Goal: Book appointment/travel/reservation

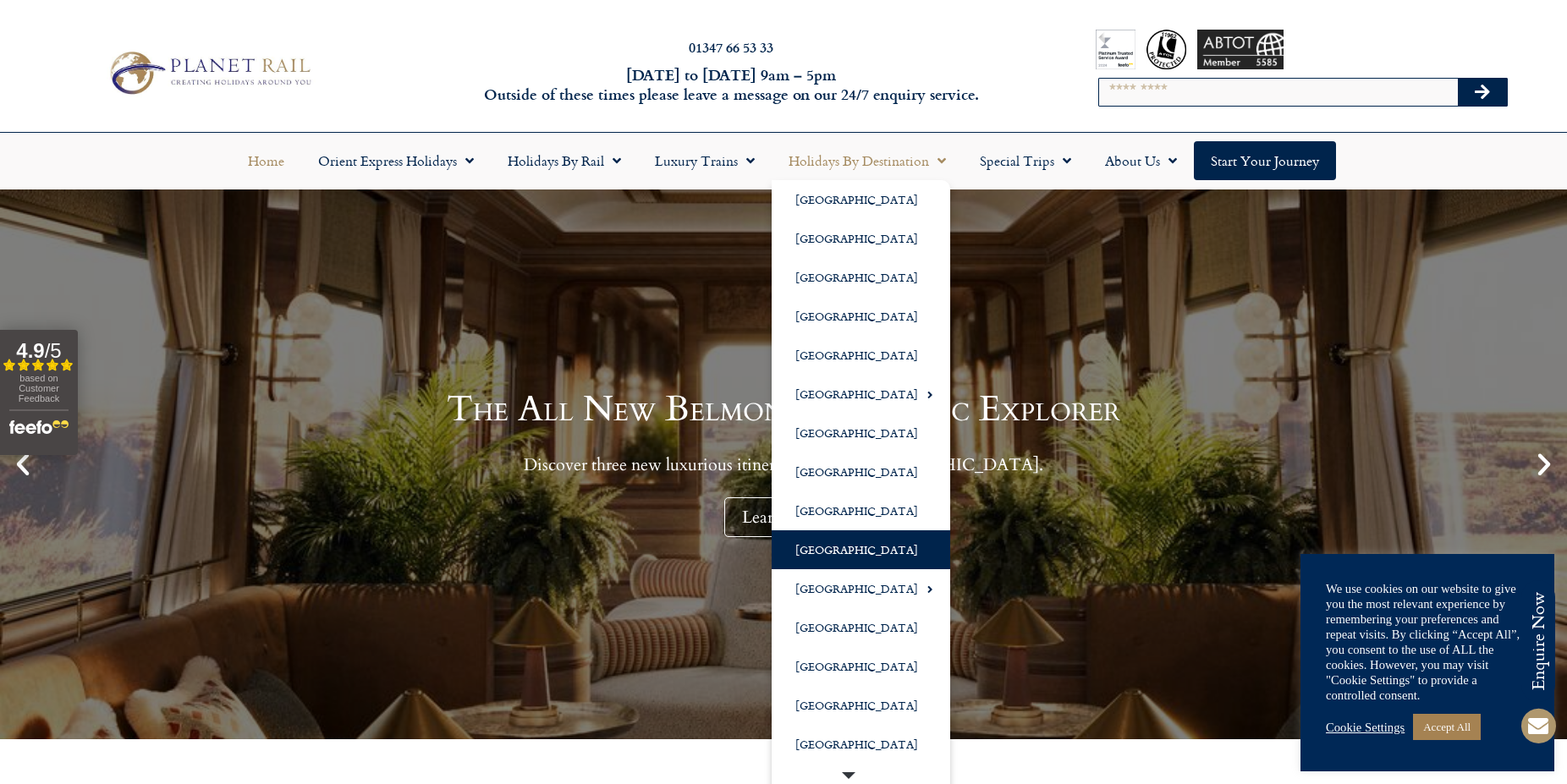
click at [809, 548] on link "[GEOGRAPHIC_DATA]" at bounding box center [861, 550] width 179 height 39
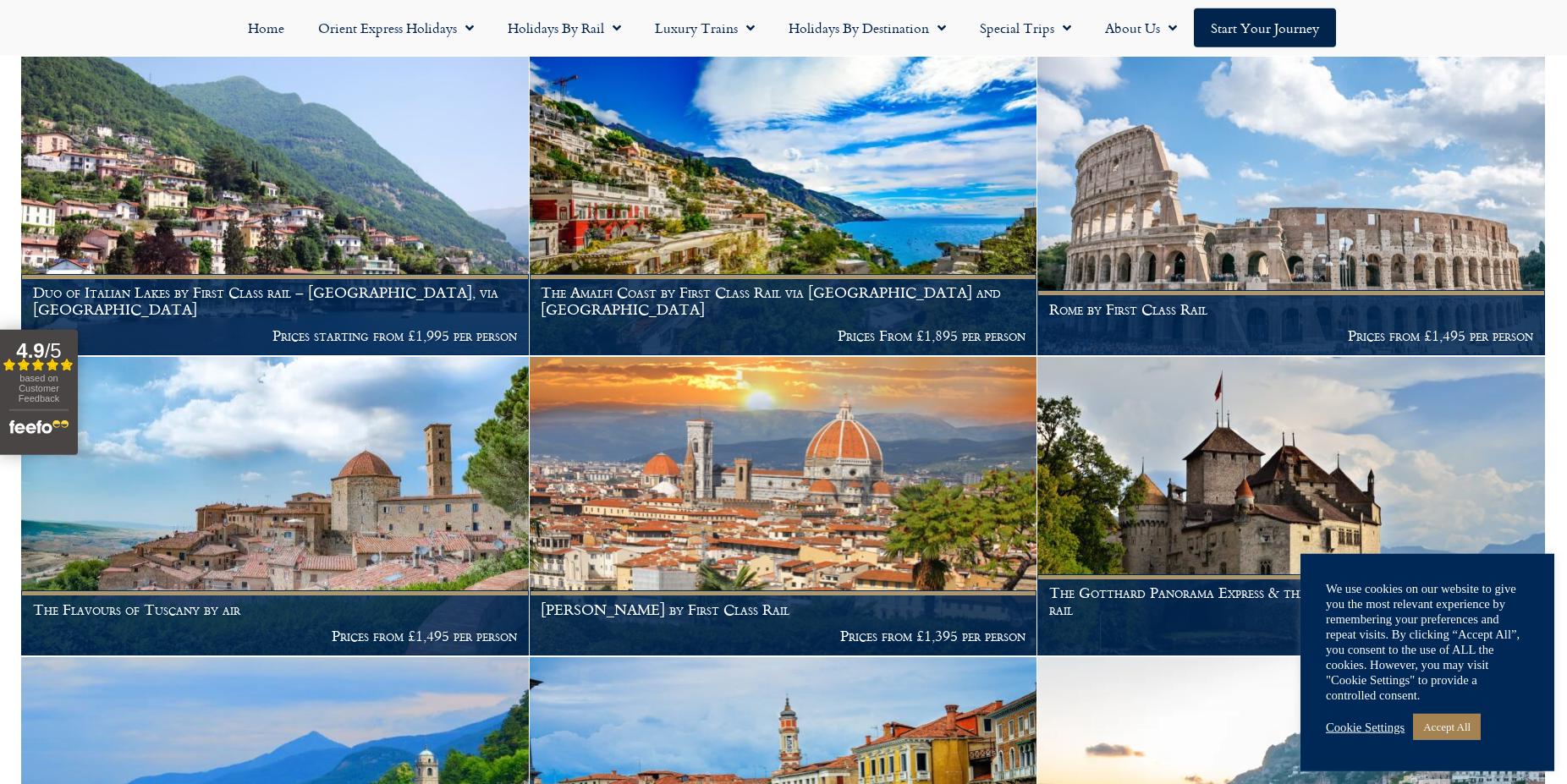
scroll to position [1121, 0]
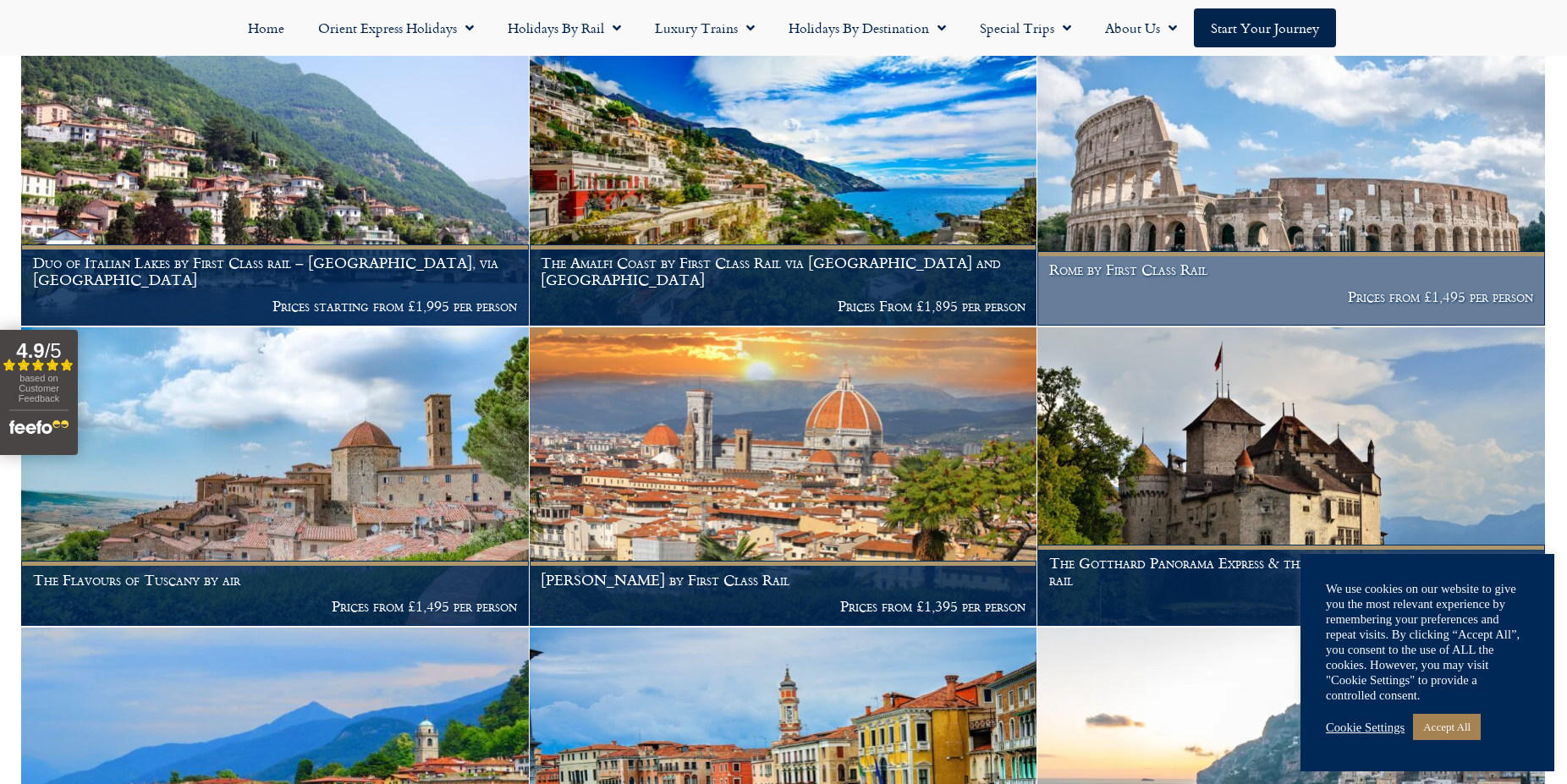
click at [1227, 227] on img at bounding box center [1291, 176] width 507 height 298
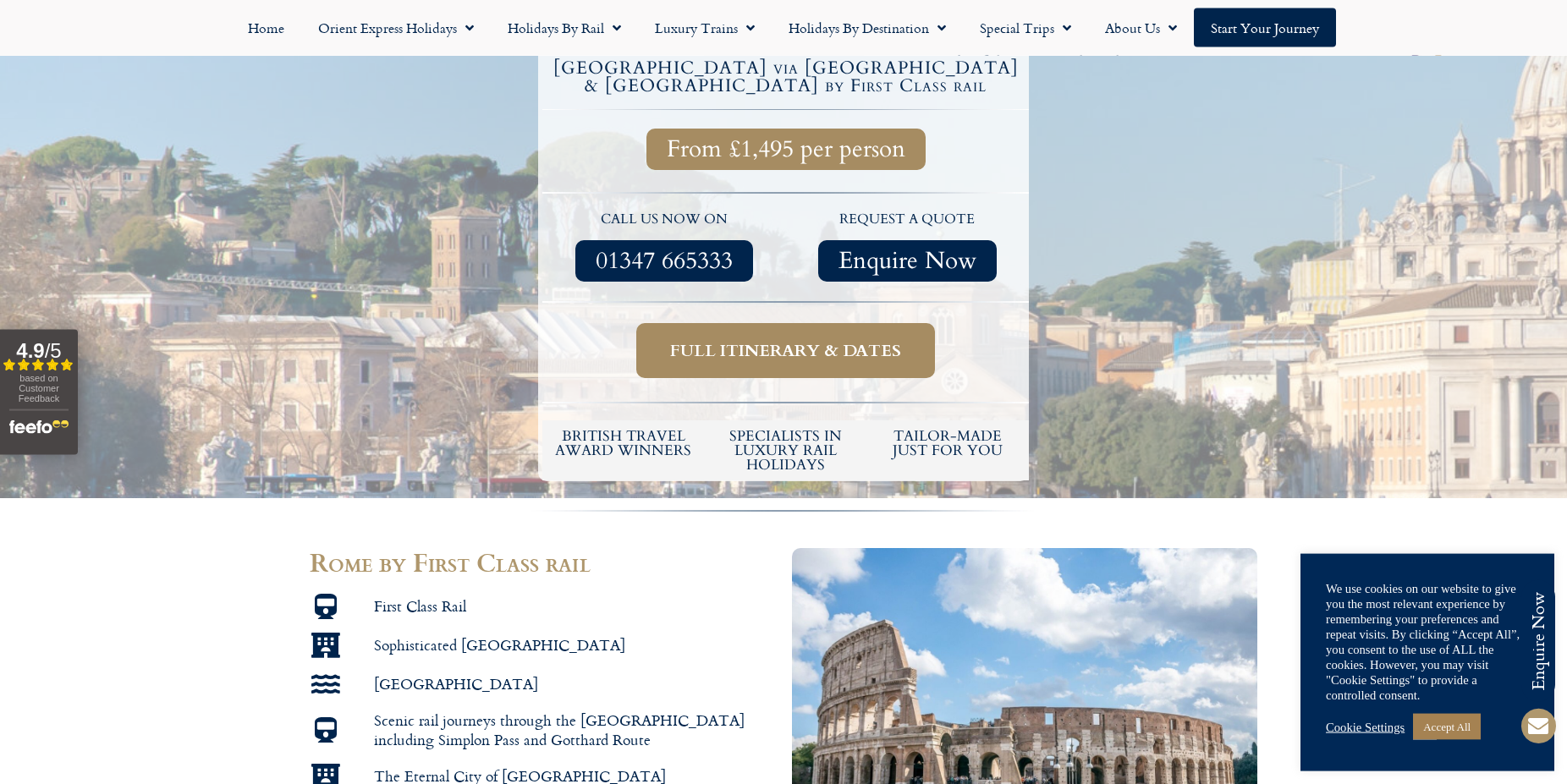
scroll to position [518, 0]
click at [796, 339] on span "Full itinerary & dates" at bounding box center [785, 350] width 231 height 21
click at [774, 339] on span "Full itinerary & dates" at bounding box center [785, 350] width 231 height 21
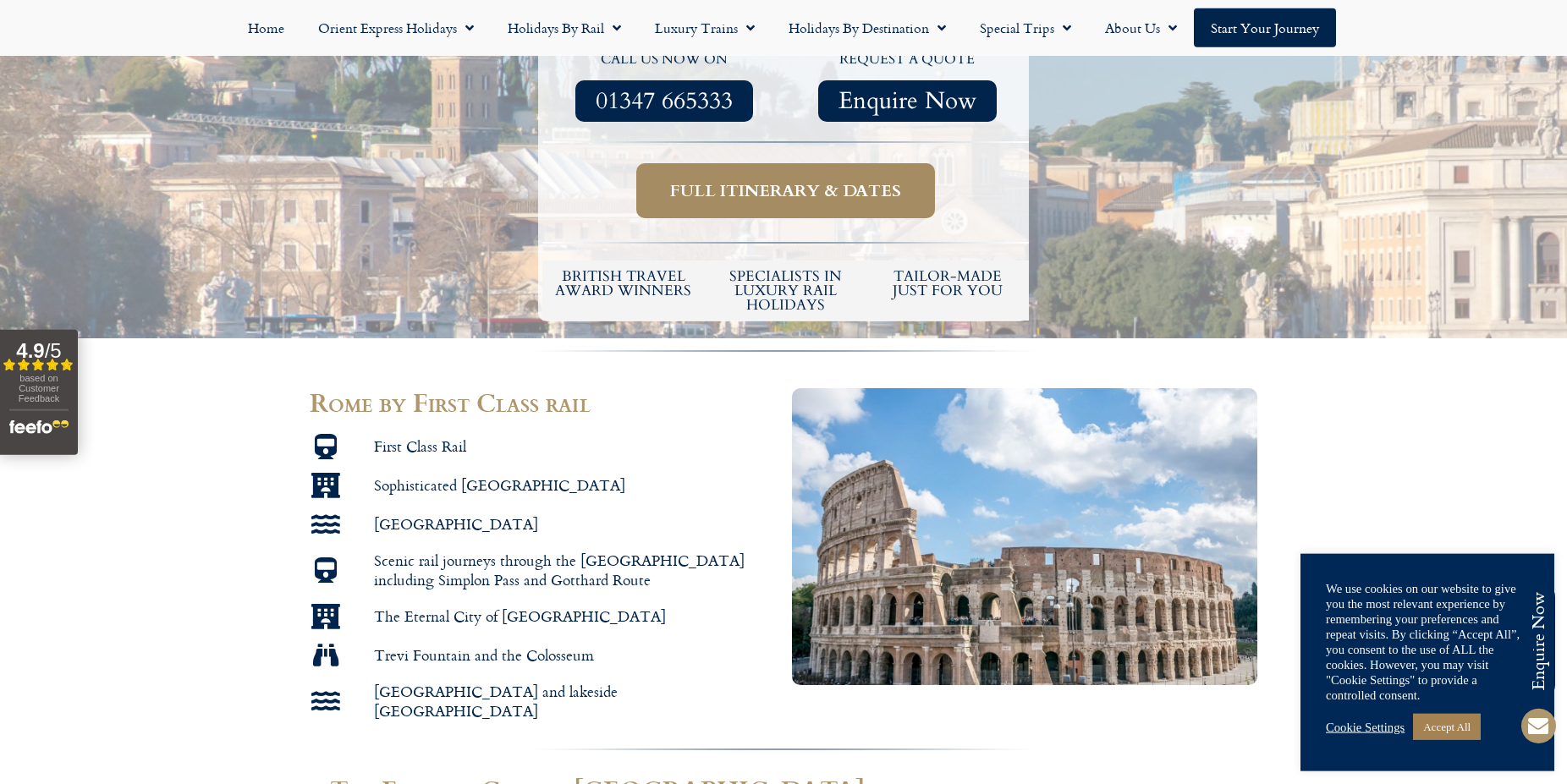
scroll to position [690, 0]
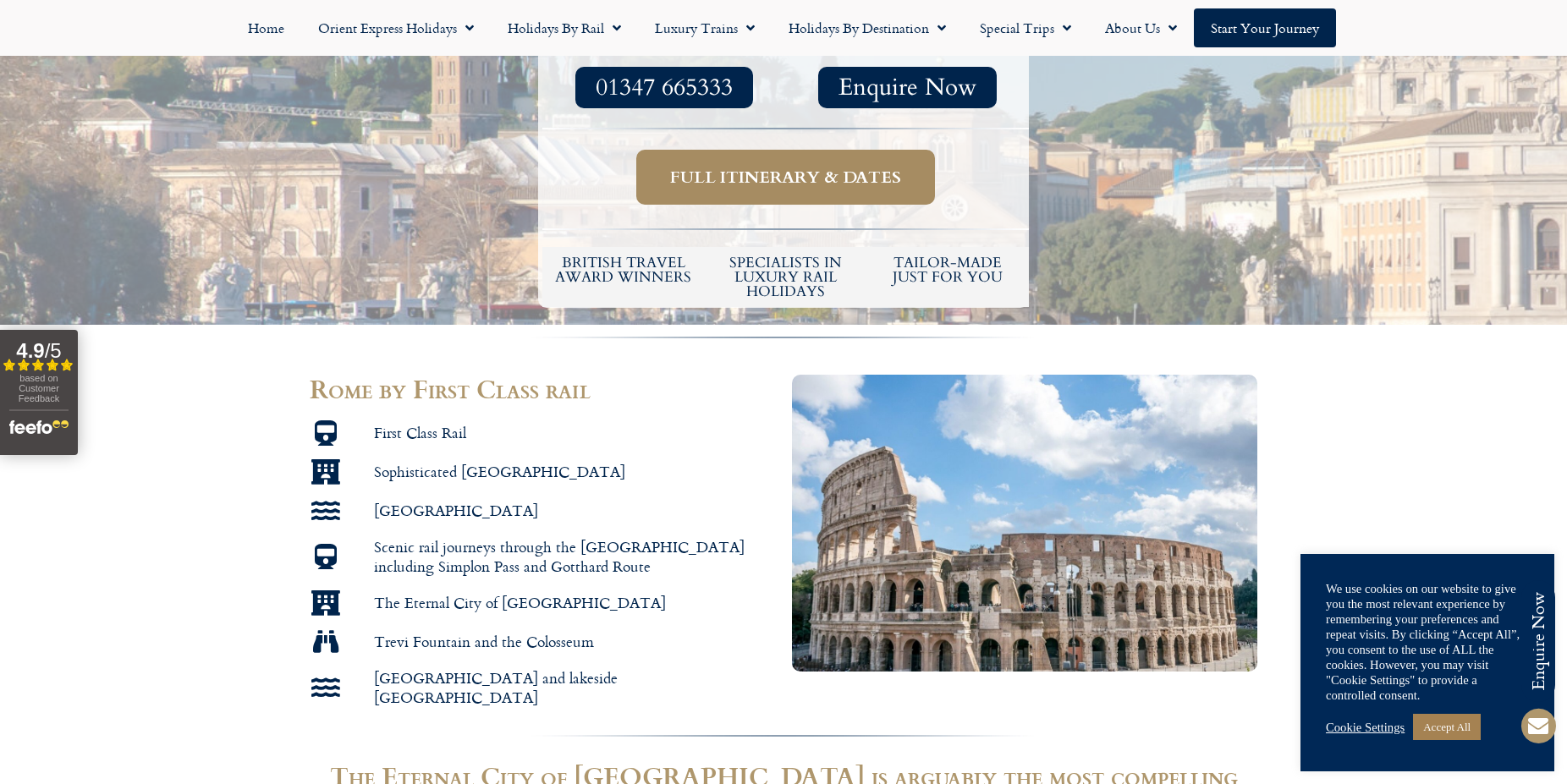
click at [753, 150] on link "Full itinerary & dates" at bounding box center [785, 177] width 299 height 55
click at [819, 167] on span "Full itinerary & dates" at bounding box center [785, 177] width 231 height 21
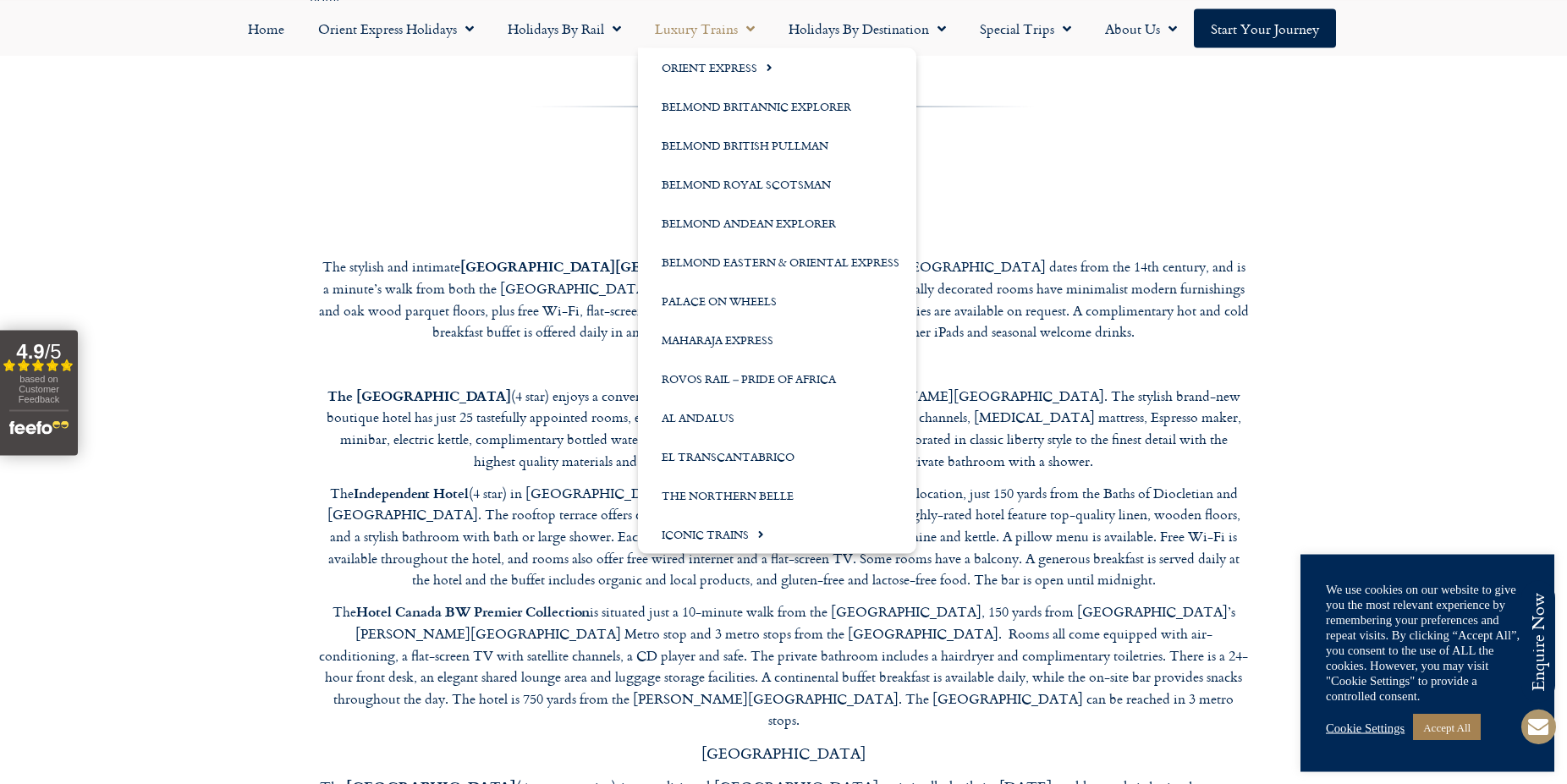
scroll to position [4399, 0]
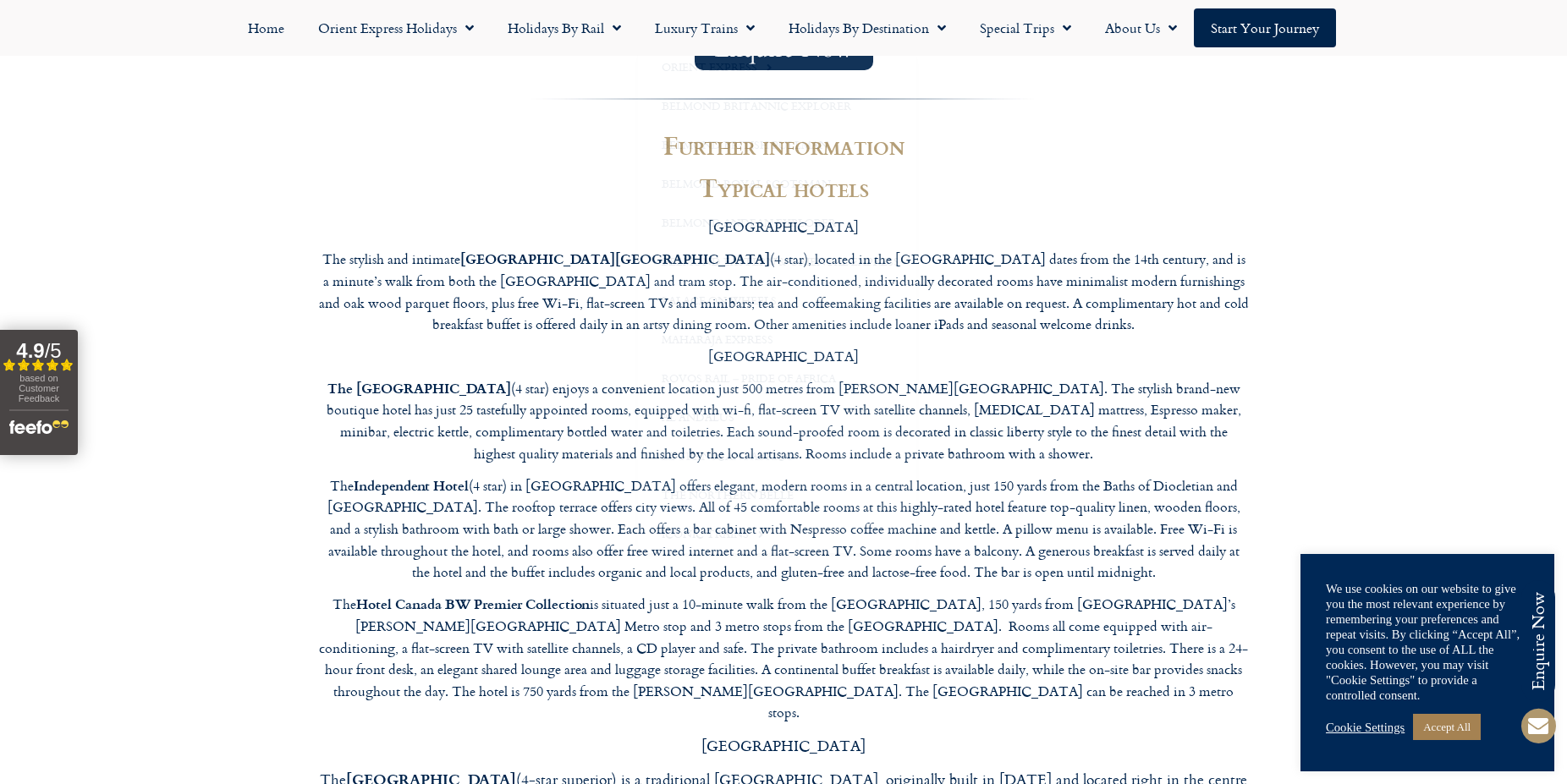
click at [1153, 374] on div "ZURICH The stylish and intimate Hotel Helmhaus Zurich (4 star), located in the …" at bounding box center [784, 544] width 931 height 656
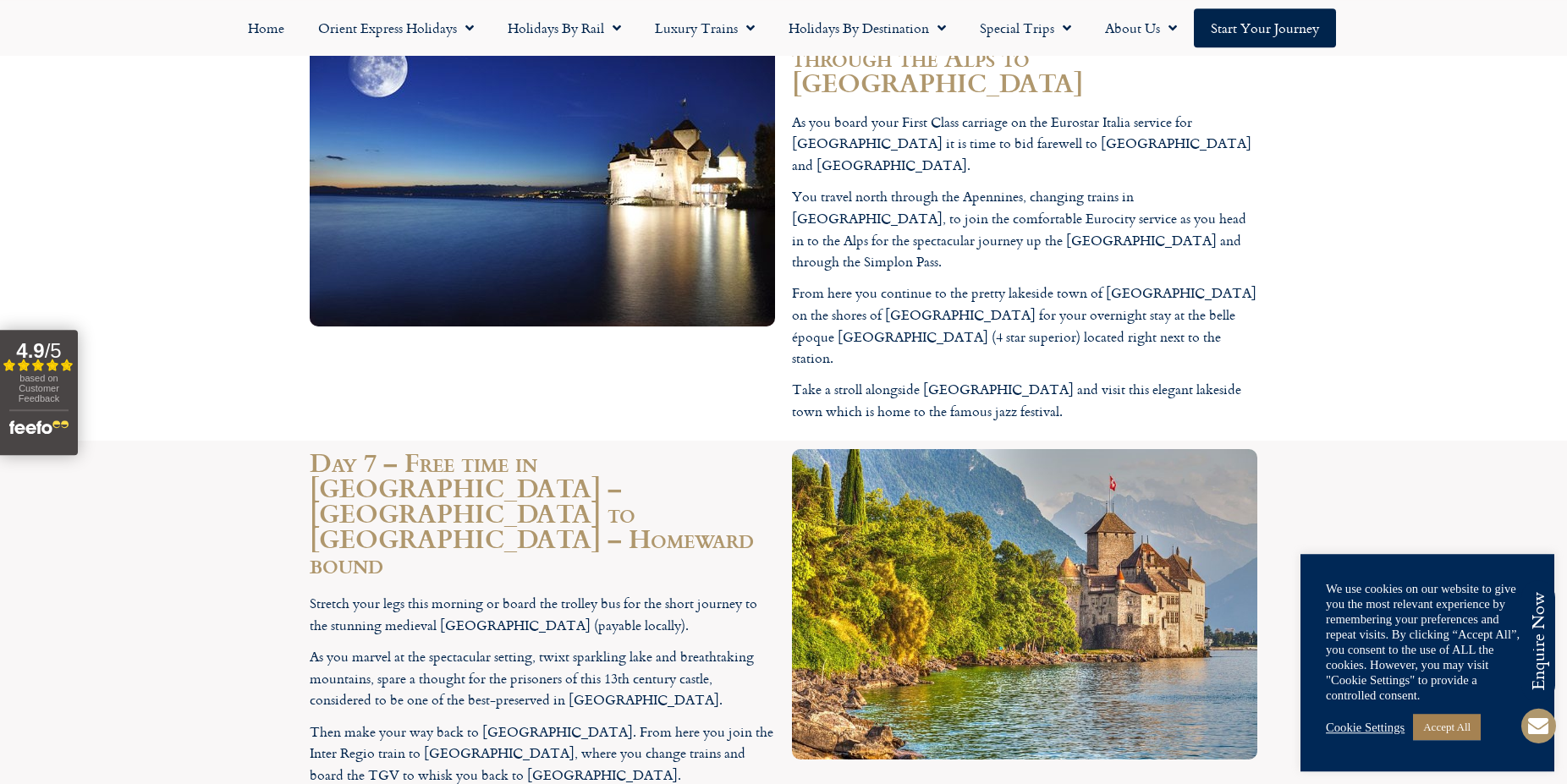
scroll to position [3272, 0]
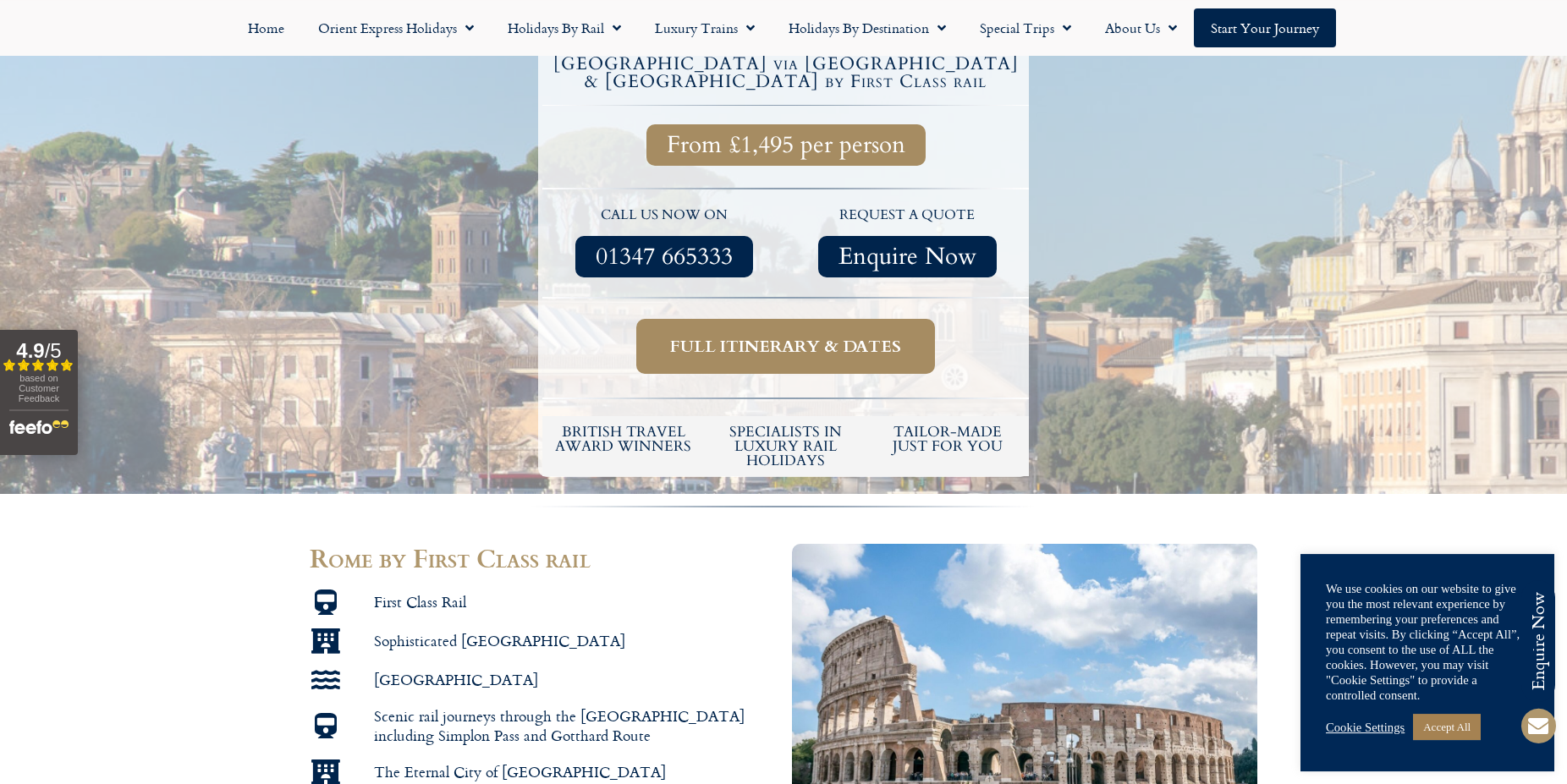
scroll to position [518, 0]
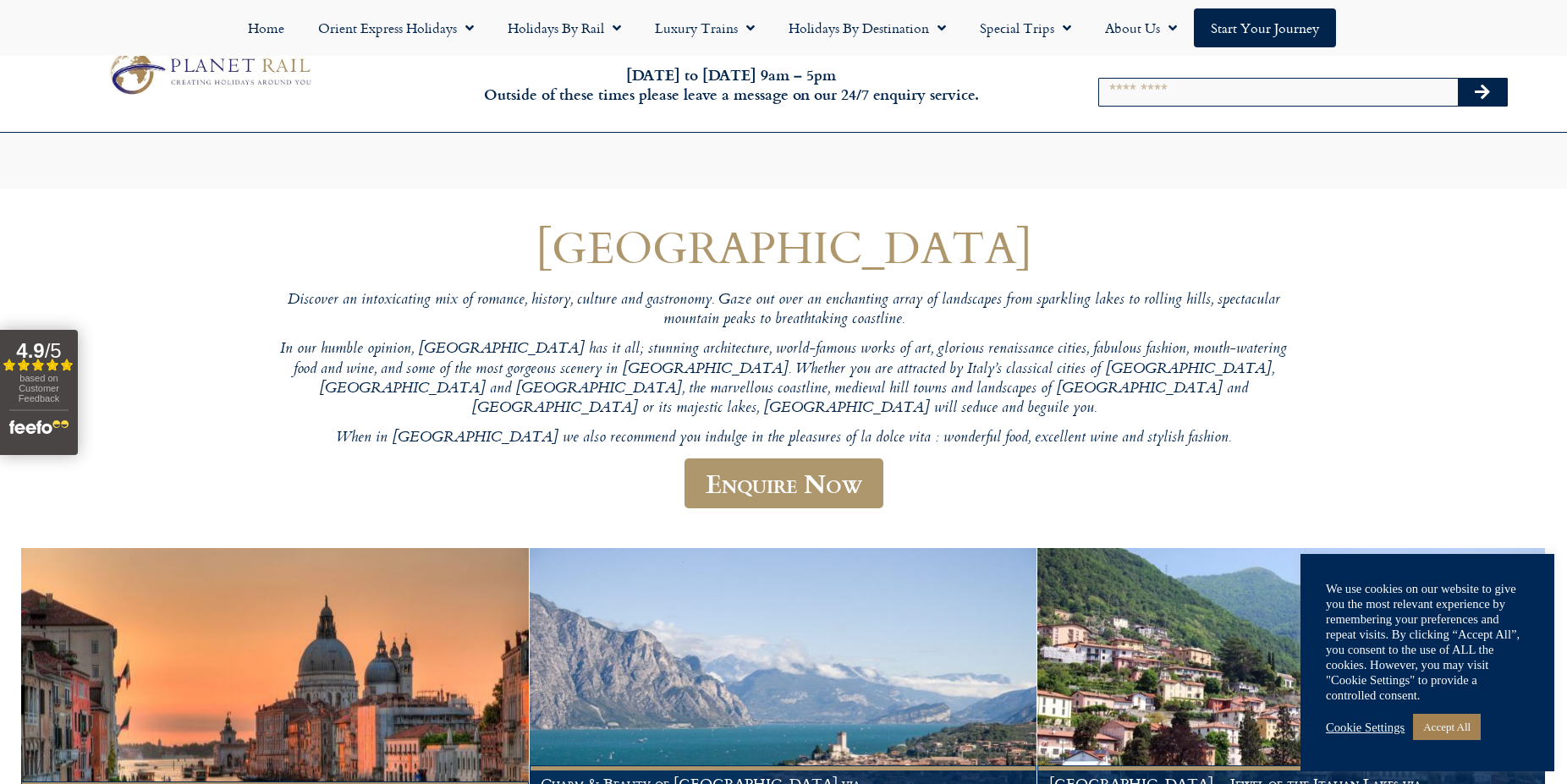
scroll to position [1121, 0]
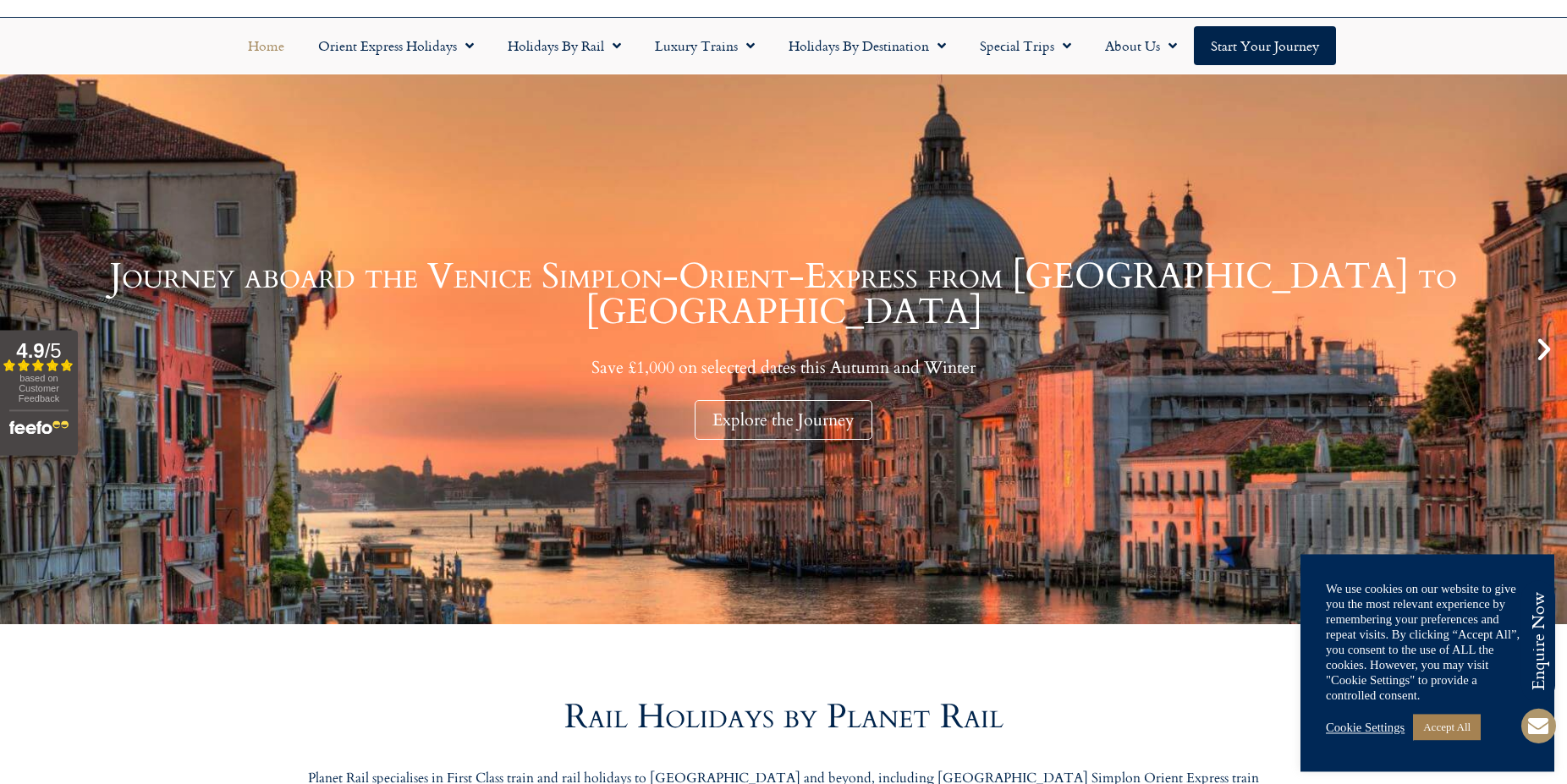
scroll to position [345, 0]
